Goal: Book appointment/travel/reservation

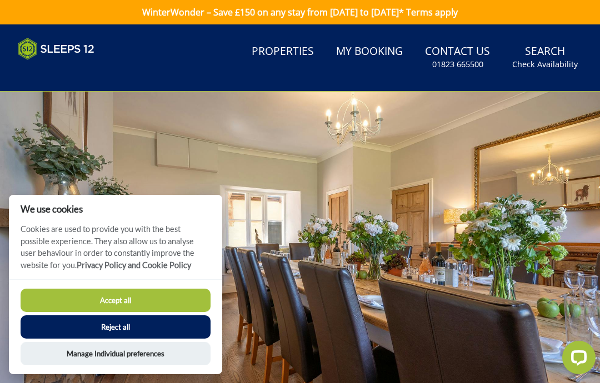
click at [80, 312] on button "Accept all" at bounding box center [116, 300] width 190 height 23
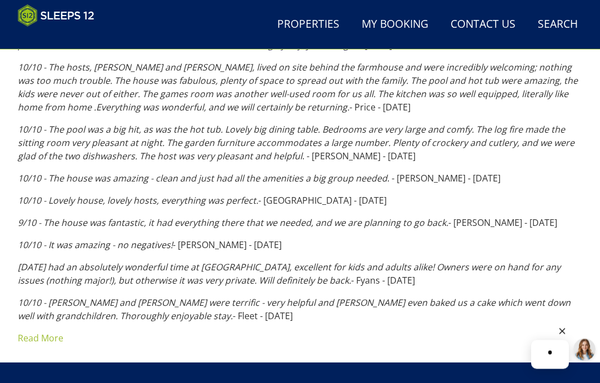
scroll to position [792, 0]
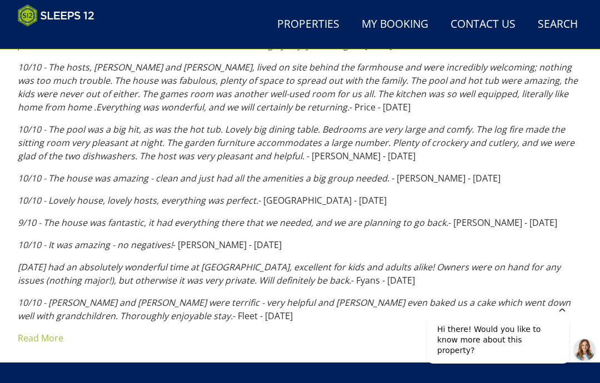
click at [35, 343] on link "Read More" at bounding box center [41, 338] width 46 height 12
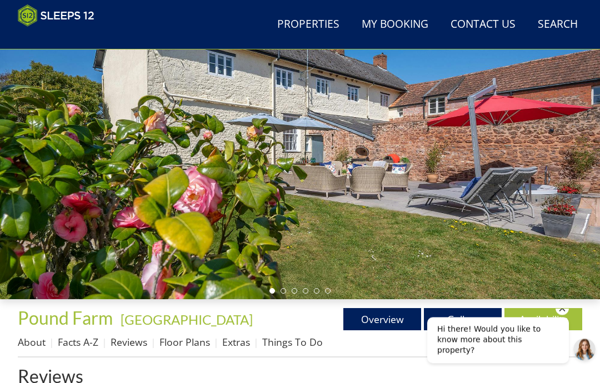
scroll to position [0, 0]
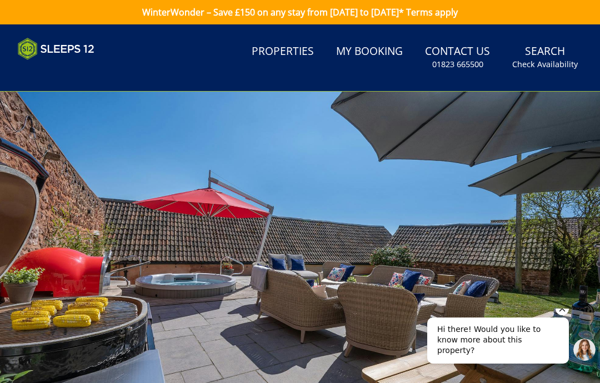
click at [548, 62] on small "Check Availability" at bounding box center [545, 64] width 66 height 11
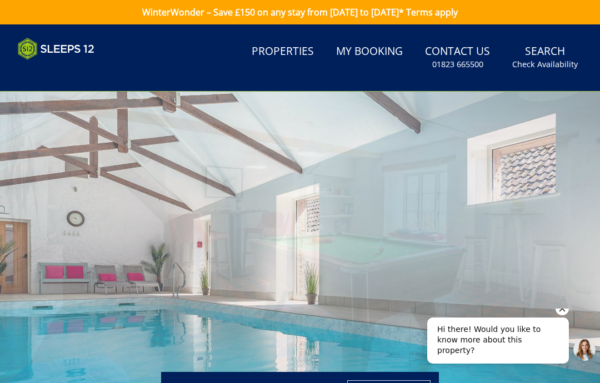
click at [548, 55] on link "Search Check Availability" at bounding box center [545, 57] width 74 height 36
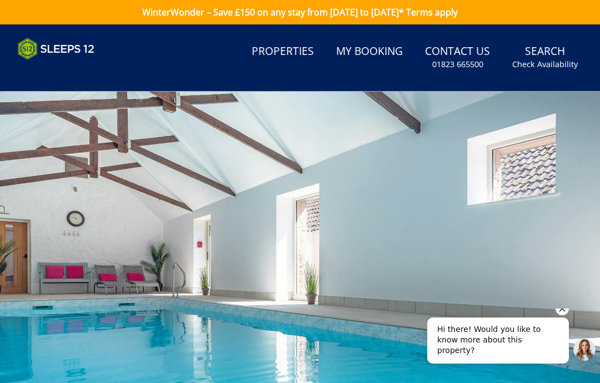
click at [542, 54] on link "Search Check Availability" at bounding box center [545, 57] width 74 height 36
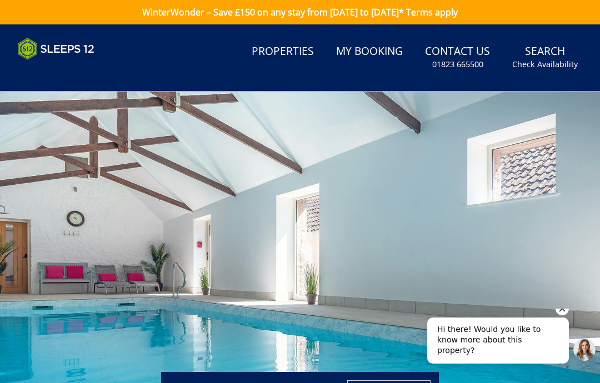
click at [536, 73] on link "Search Check Availability" at bounding box center [545, 57] width 74 height 36
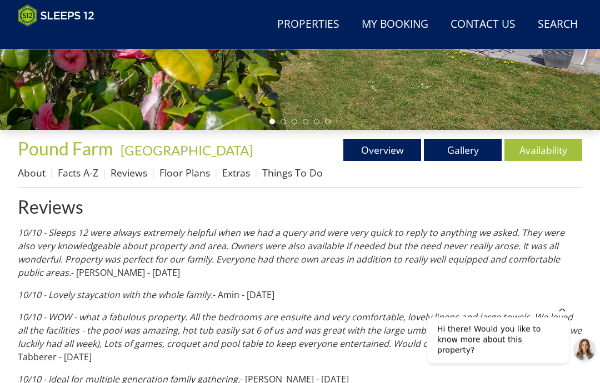
scroll to position [280, 0]
click at [544, 155] on link "Availability" at bounding box center [543, 150] width 78 height 22
